Goal: Check status: Check status

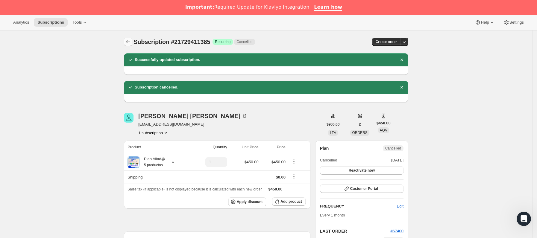
click at [132, 39] on button "Subscriptions" at bounding box center [128, 42] width 8 height 8
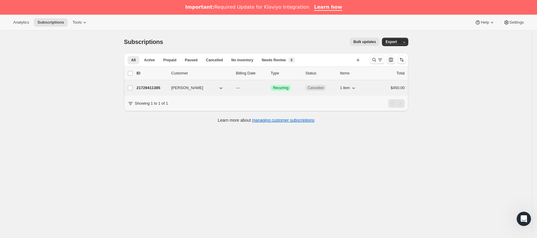
click at [174, 92] on div "21729411385 [PERSON_NAME] --- Logrado Recurring Cancelled 1 item $450.00" at bounding box center [270, 88] width 268 height 8
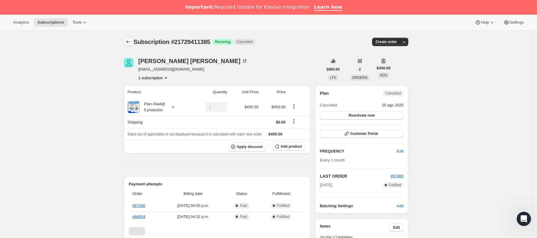
click at [129, 41] on icon "Subscriptions" at bounding box center [128, 42] width 6 height 6
